Goal: Information Seeking & Learning: Learn about a topic

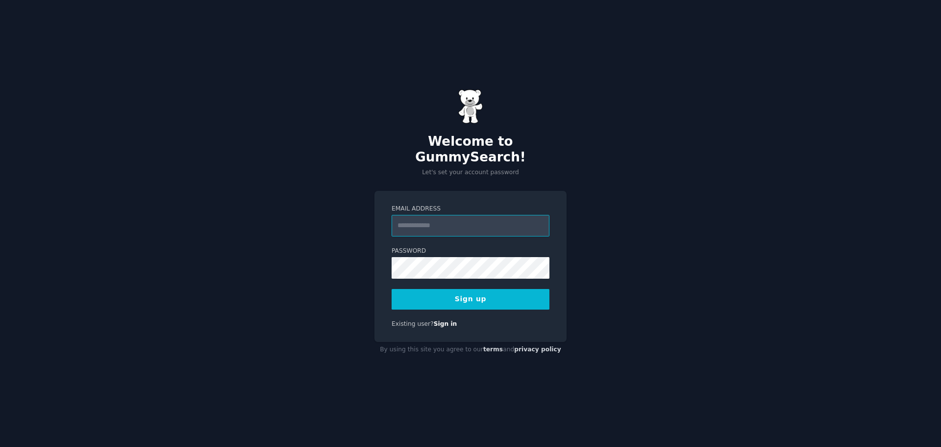
click at [432, 215] on input "Email Address" at bounding box center [471, 226] width 158 height 22
type input "**********"
click at [481, 301] on button "Sign up" at bounding box center [471, 299] width 158 height 21
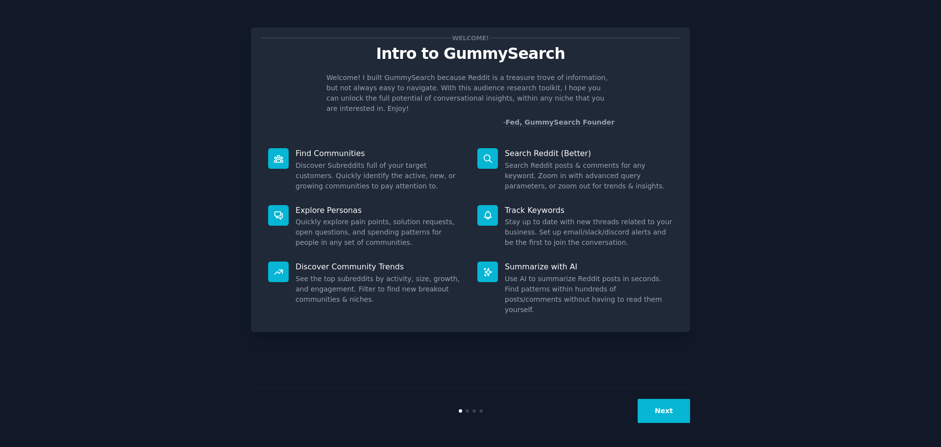
click at [659, 405] on button "Next" at bounding box center [664, 411] width 52 height 24
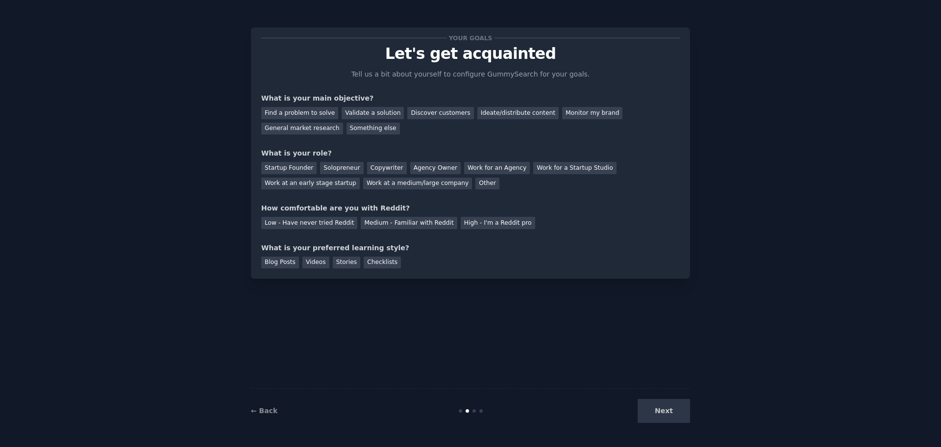
click at [659, 405] on div "Next" at bounding box center [617, 411] width 147 height 24
click at [679, 414] on div "Next" at bounding box center [617, 411] width 147 height 24
click at [299, 114] on div "Find a problem to solve" at bounding box center [299, 113] width 77 height 12
click at [426, 108] on div "Discover customers" at bounding box center [440, 113] width 66 height 12
click at [290, 111] on div "Find a problem to solve" at bounding box center [299, 113] width 77 height 12
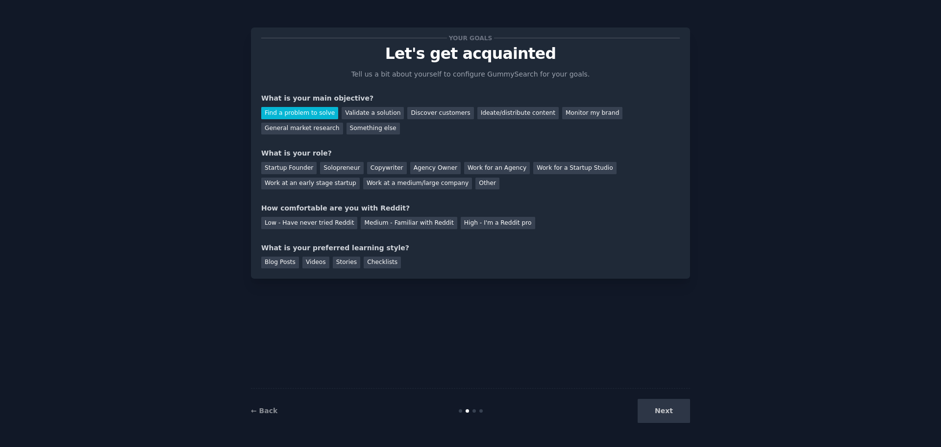
click at [691, 417] on div "Your goals Let's get acquainted Tell us a bit about yourself to configure Gummy…" at bounding box center [471, 223] width 914 height 419
click at [476, 184] on div "Other" at bounding box center [488, 183] width 24 height 12
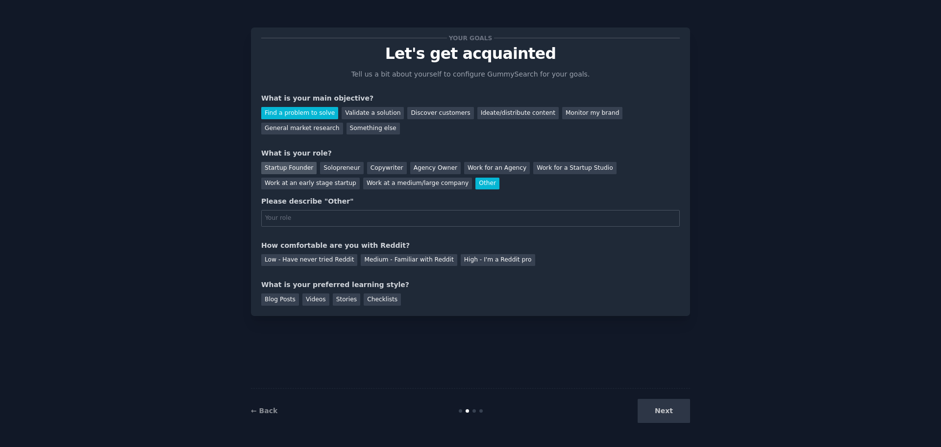
click at [293, 167] on div "Startup Founder" at bounding box center [288, 168] width 55 height 12
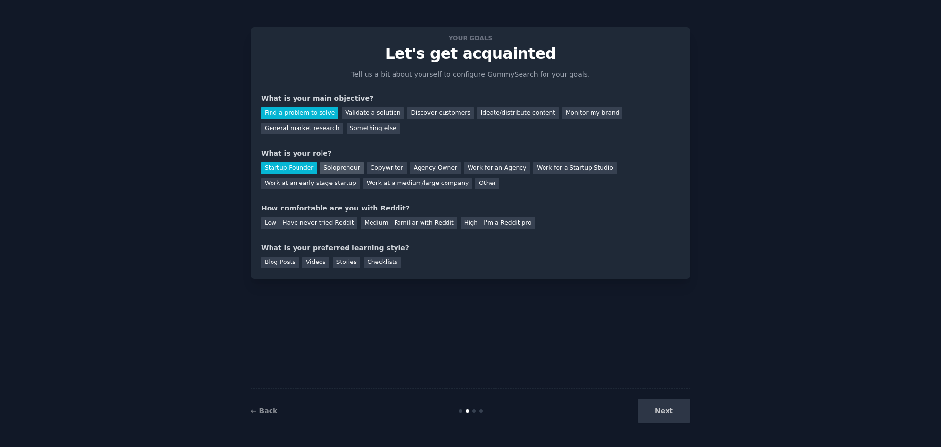
click at [330, 168] on div "Solopreneur" at bounding box center [341, 168] width 43 height 12
click at [314, 224] on div "Low - Have never tried Reddit" at bounding box center [309, 223] width 96 height 12
click at [265, 259] on div "Blog Posts" at bounding box center [280, 262] width 38 height 12
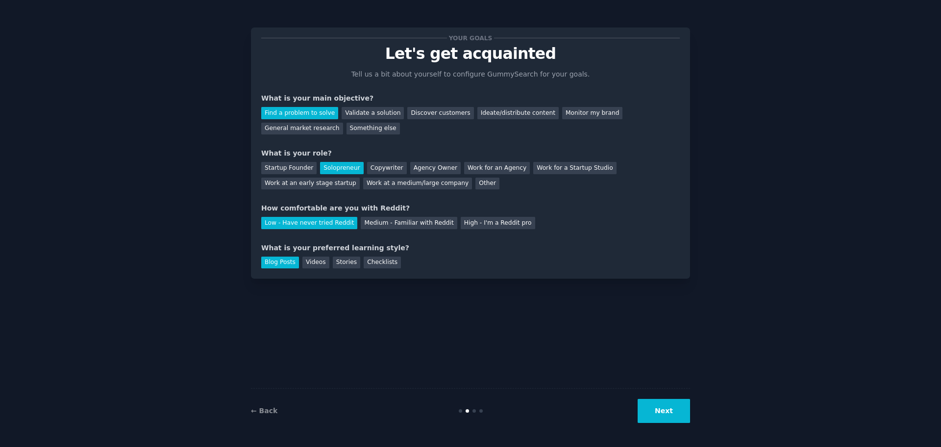
click at [663, 415] on button "Next" at bounding box center [664, 411] width 52 height 24
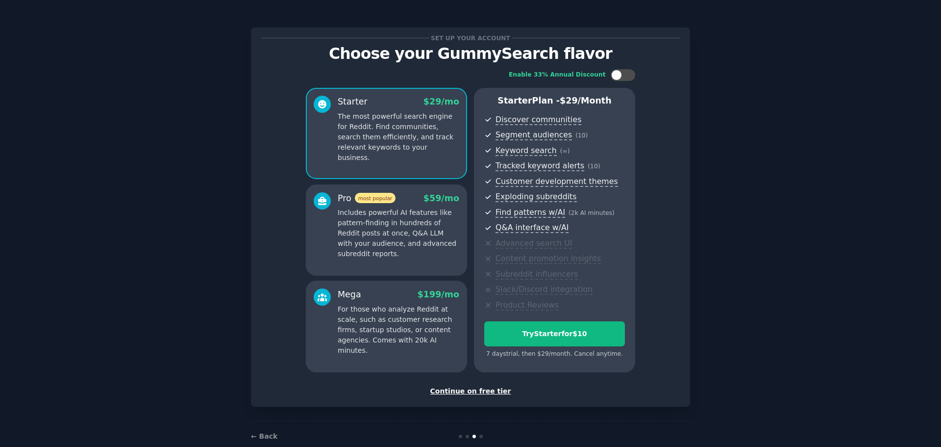
click at [479, 390] on div "Continue on free tier" at bounding box center [470, 391] width 419 height 10
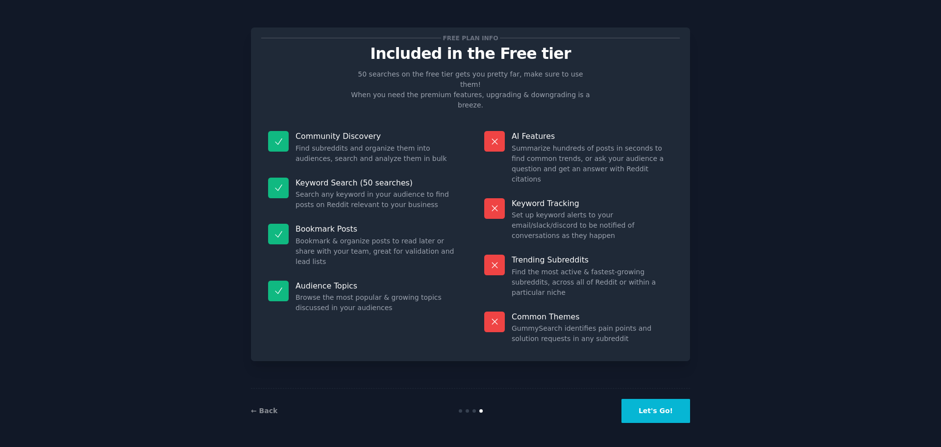
click at [673, 407] on button "Let's Go!" at bounding box center [656, 411] width 69 height 24
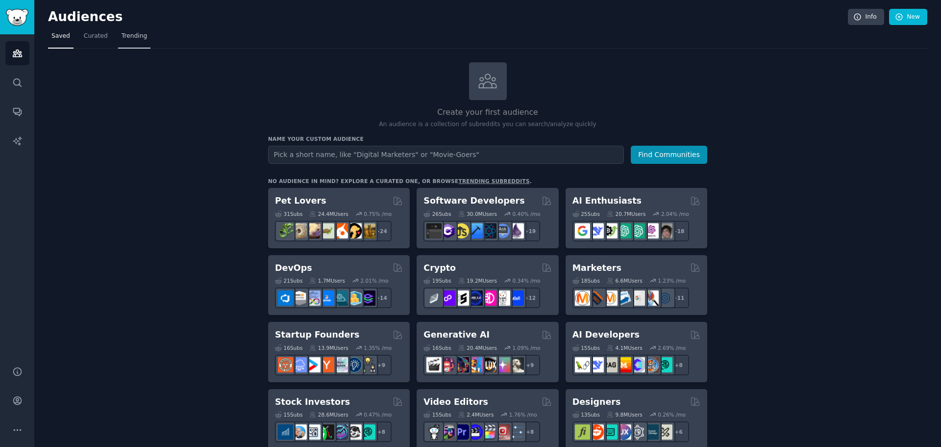
drag, startPoint x: 151, startPoint y: 39, endPoint x: 142, endPoint y: 39, distance: 9.3
click at [149, 39] on nav "Saved Curated Trending" at bounding box center [488, 38] width 880 height 20
click at [140, 39] on span "Trending" at bounding box center [134, 36] width 25 height 9
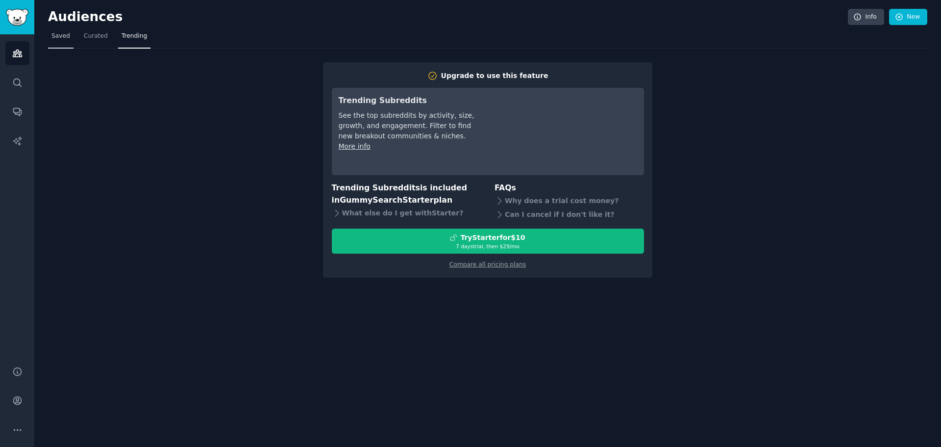
click at [61, 40] on span "Saved" at bounding box center [60, 36] width 19 height 9
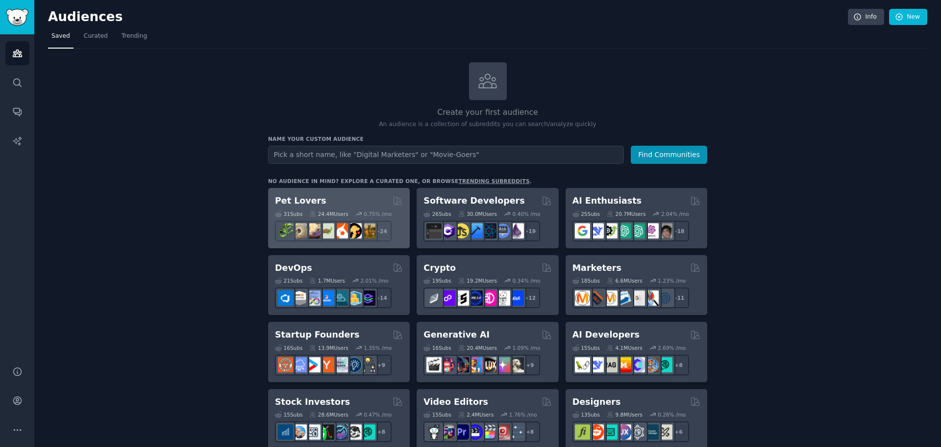
click at [305, 202] on h2 "Pet Lovers" at bounding box center [300, 201] width 51 height 12
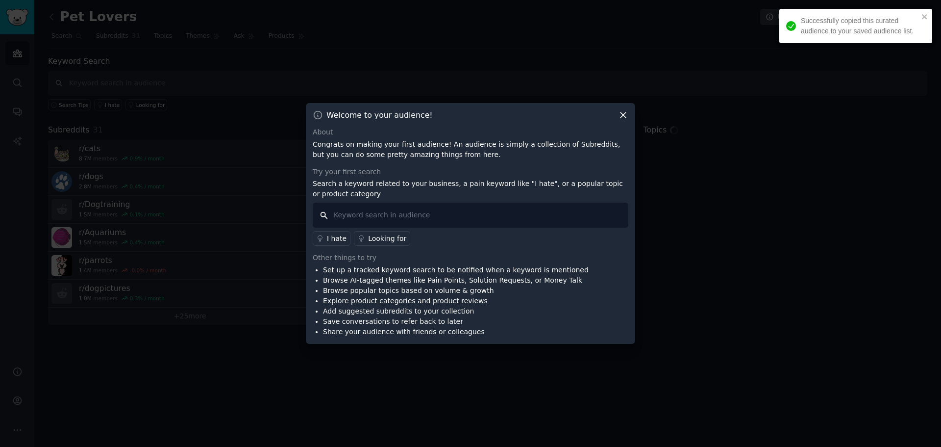
click at [374, 215] on input "text" at bounding box center [471, 214] width 316 height 25
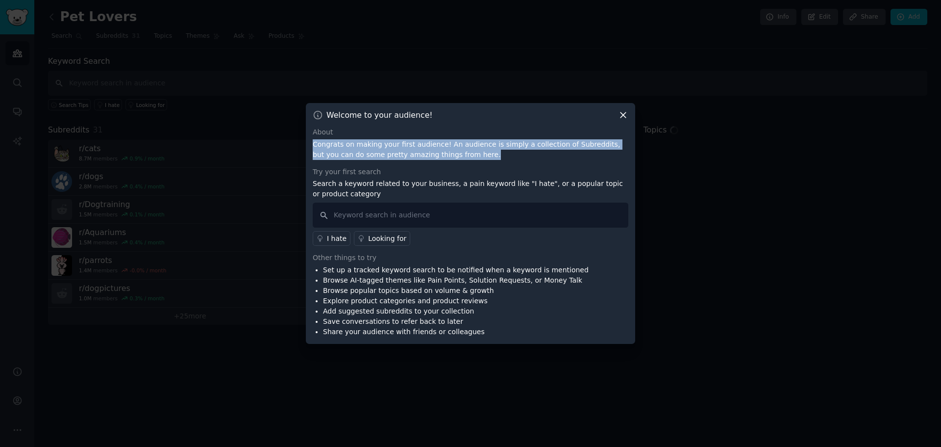
drag, startPoint x: 309, startPoint y: 143, endPoint x: 453, endPoint y: 154, distance: 144.1
click at [452, 154] on div "Welcome to your audience! About Congrats on making your first audience! An audi…" at bounding box center [470, 223] width 329 height 241
click at [453, 154] on p "Congrats on making your first audience! An audience is simply a collection of S…" at bounding box center [471, 149] width 316 height 21
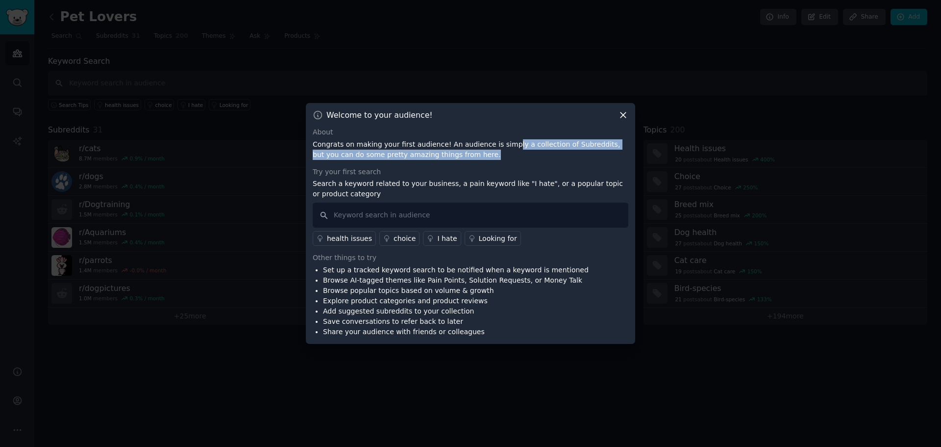
drag, startPoint x: 495, startPoint y: 139, endPoint x: 615, endPoint y: 159, distance: 121.8
click at [615, 159] on p "Congrats on making your first audience! An audience is simply a collection of S…" at bounding box center [471, 149] width 316 height 21
drag, startPoint x: 317, startPoint y: 155, endPoint x: 482, endPoint y: 153, distance: 165.2
click at [482, 153] on p "Congrats on making your first audience! An audience is simply a collection of S…" at bounding box center [471, 149] width 316 height 21
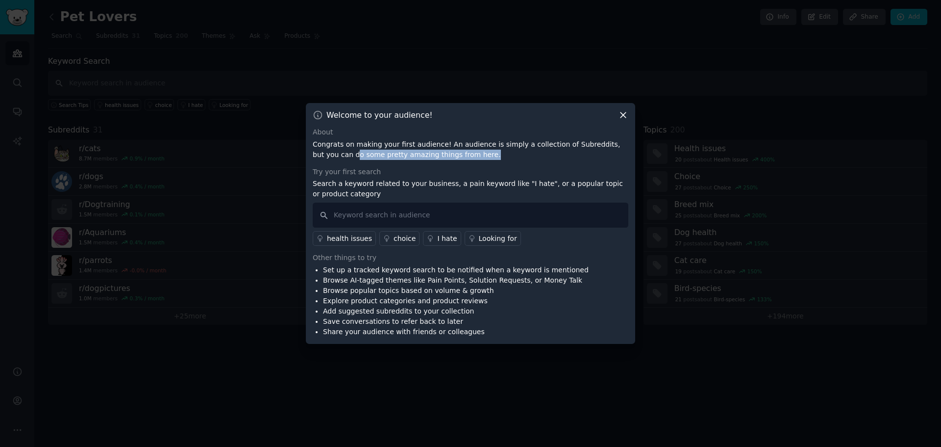
click at [482, 153] on p "Congrats on making your first audience! An audience is simply a collection of S…" at bounding box center [471, 149] width 316 height 21
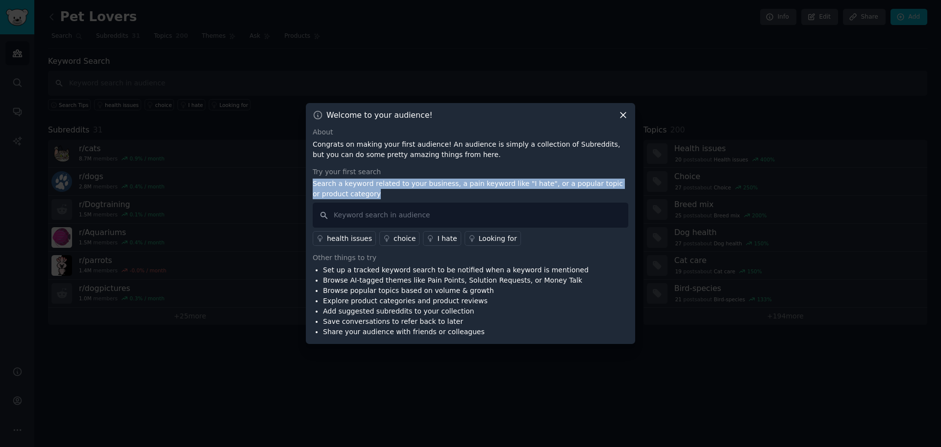
drag, startPoint x: 313, startPoint y: 183, endPoint x: 407, endPoint y: 190, distance: 94.4
click at [407, 190] on p "Search a keyword related to your business, a pain keyword like "I hate", or a p…" at bounding box center [471, 188] width 316 height 21
drag, startPoint x: 457, startPoint y: 183, endPoint x: 579, endPoint y: 201, distance: 122.9
click at [579, 201] on div "Try your first search Search a keyword related to your business, a pain keyword…" at bounding box center [471, 206] width 316 height 79
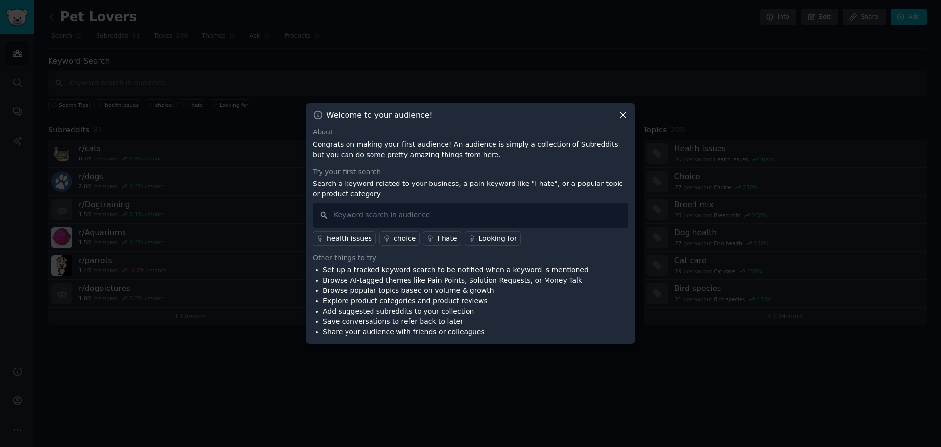
click at [579, 201] on div "Try your first search Search a keyword related to your business, a pain keyword…" at bounding box center [471, 206] width 316 height 79
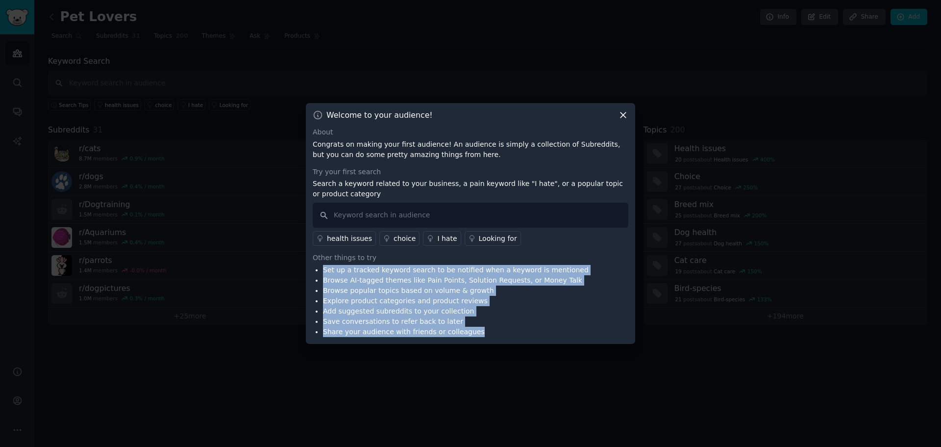
drag, startPoint x: 336, startPoint y: 272, endPoint x: 504, endPoint y: 335, distance: 178.8
click at [504, 335] on ul "Set up a tracked keyword search to be notified when a keyword is mentioned Brow…" at bounding box center [451, 301] width 276 height 72
click at [504, 335] on li "Share your audience with friends or colleagues" at bounding box center [456, 332] width 266 height 10
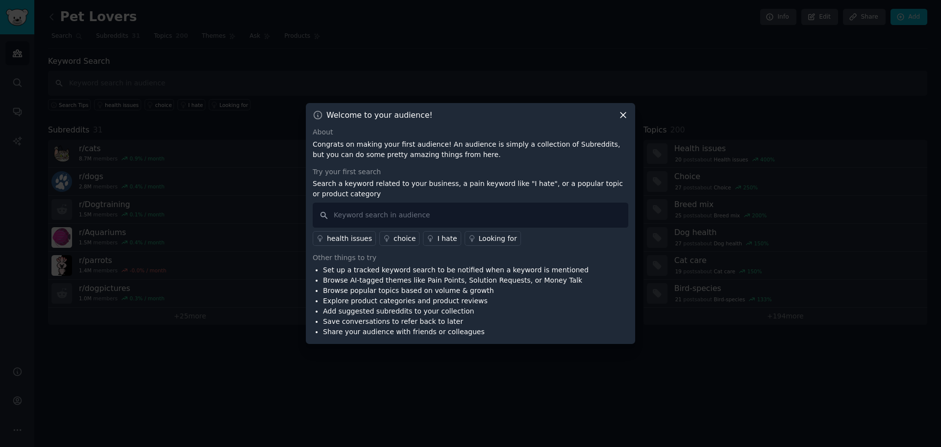
drag, startPoint x: 624, startPoint y: 105, endPoint x: 623, endPoint y: 117, distance: 11.9
click at [624, 112] on div "Welcome to your audience! About Congrats on making your first audience! An audi…" at bounding box center [470, 223] width 329 height 241
click at [623, 117] on icon at bounding box center [623, 115] width 10 height 10
